Goal: Information Seeking & Learning: Learn about a topic

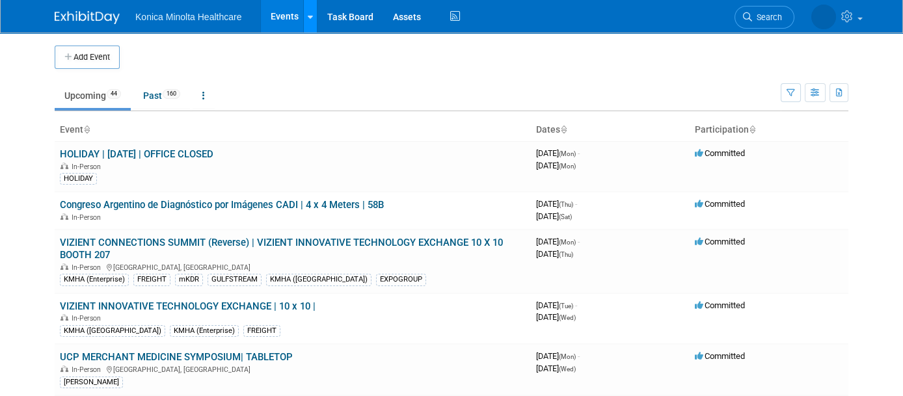
click at [308, 20] on div at bounding box center [310, 16] width 5 height 13
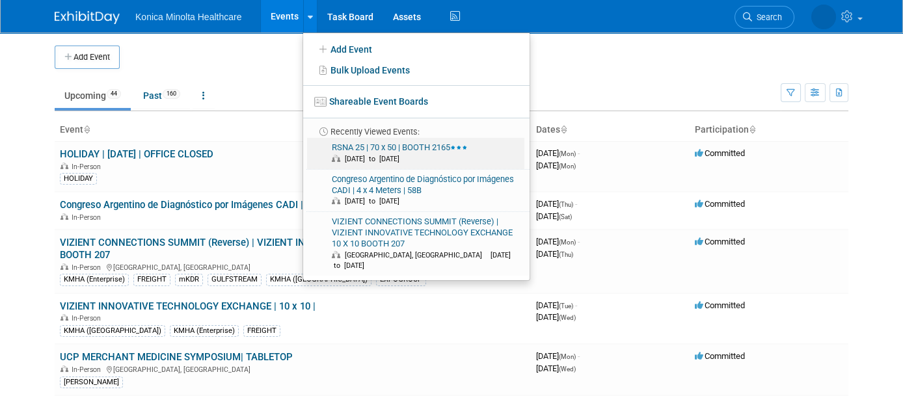
click at [334, 146] on link "RSNA 25 | 70 x 50 | BOOTH 2165 [DATE] to [DATE]" at bounding box center [415, 153] width 217 height 31
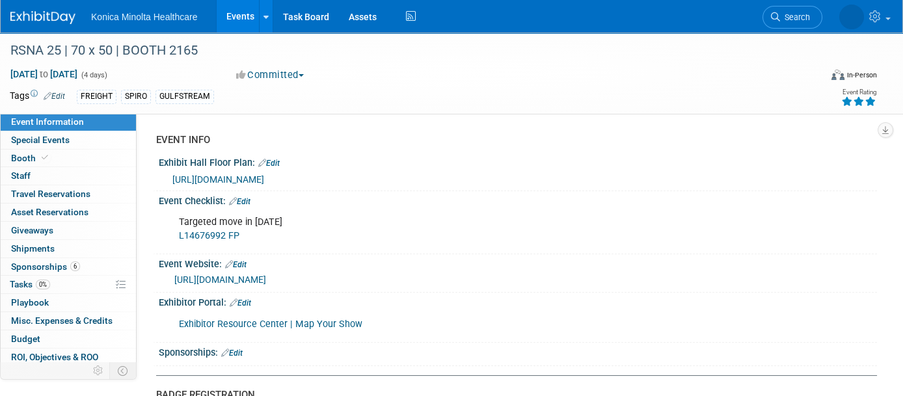
click at [264, 175] on span "https://rsna2025.mapyourshow.com/8_0/exhview/index.cfm?hallID=A&availableonly=f…" at bounding box center [218, 179] width 92 height 10
click at [266, 278] on link "https://www.rsna.org/annual-meeting/exhibitors-and-sponsors/planning-your-exhib…" at bounding box center [220, 280] width 92 height 10
